Goal: Task Accomplishment & Management: Manage account settings

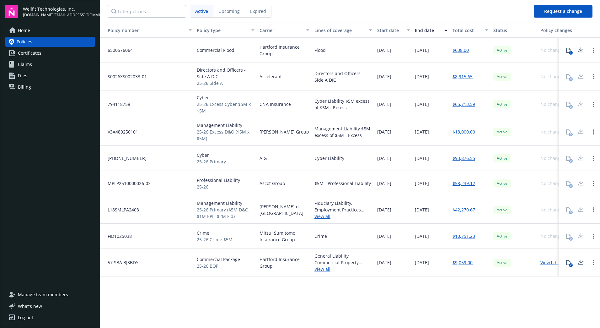
click at [48, 294] on span "Manage team members" at bounding box center [43, 294] width 50 height 10
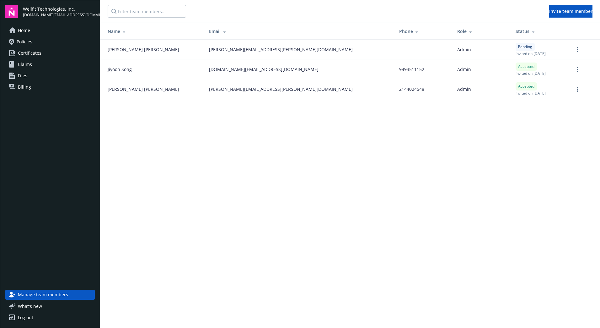
click at [44, 28] on link "Home" at bounding box center [49, 30] width 89 height 10
